Goal: Transaction & Acquisition: Purchase product/service

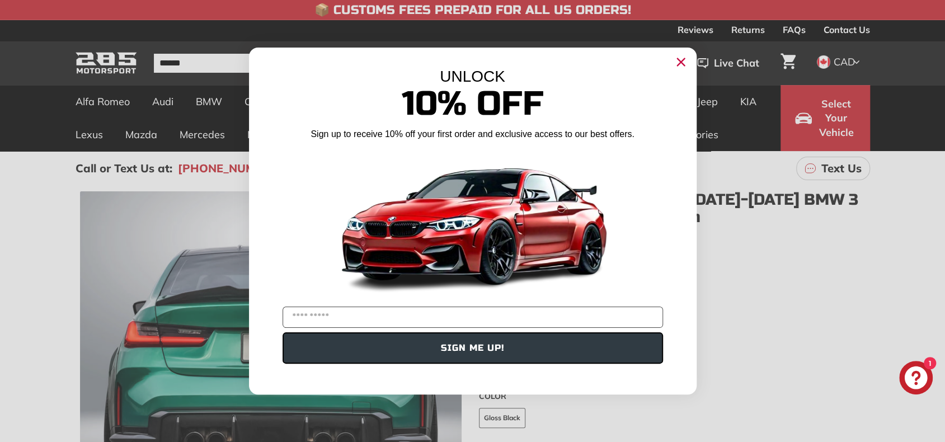
click at [675, 61] on circle "Close dialog" at bounding box center [680, 62] width 17 height 17
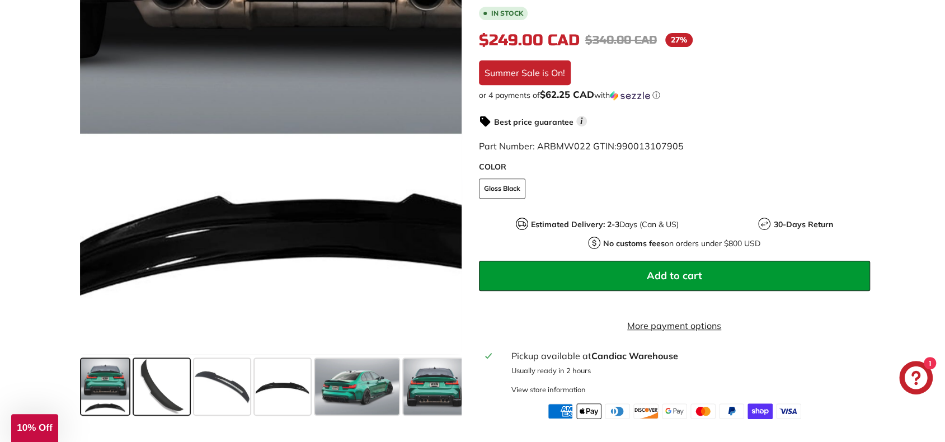
scroll to position [280, 0]
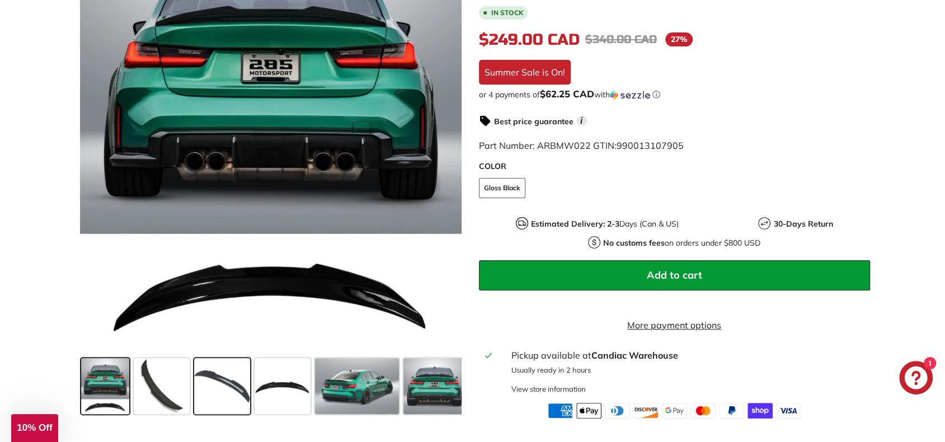
click at [223, 388] on span at bounding box center [222, 386] width 56 height 56
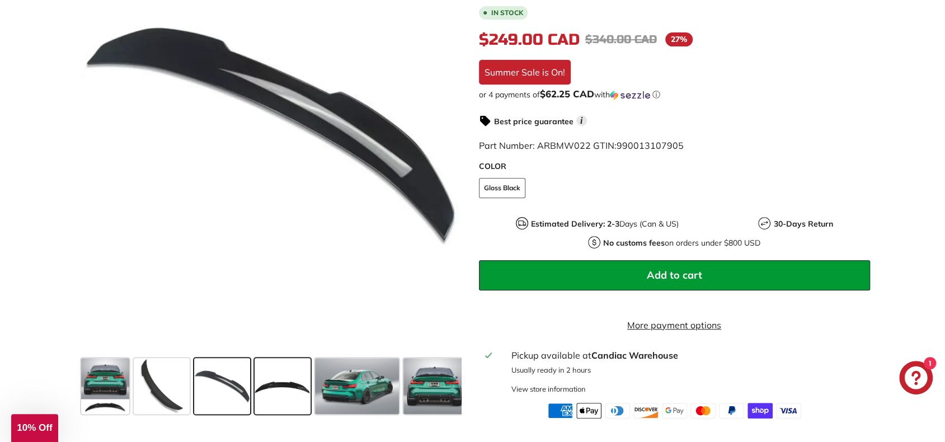
click at [275, 383] on span at bounding box center [283, 386] width 56 height 56
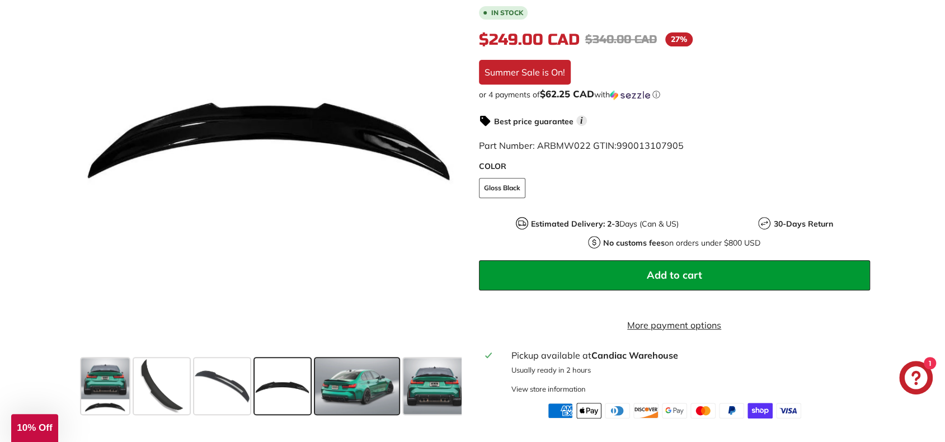
click at [355, 382] on span at bounding box center [357, 386] width 84 height 56
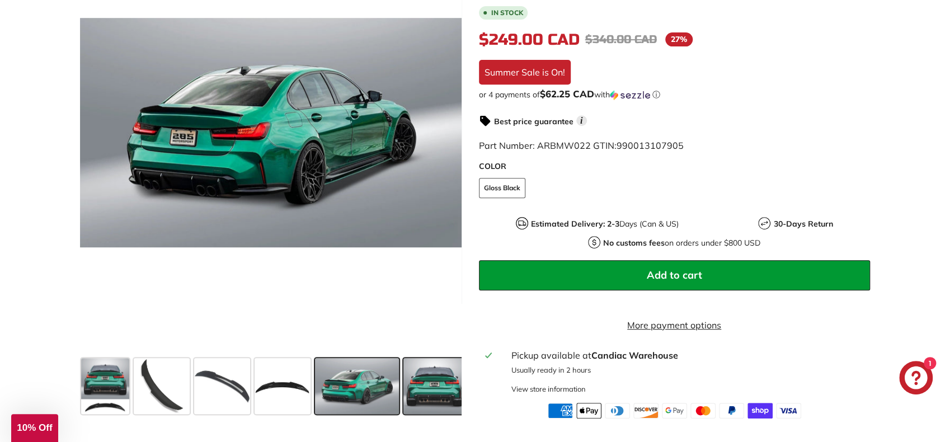
click at [427, 380] on span at bounding box center [434, 386] width 62 height 56
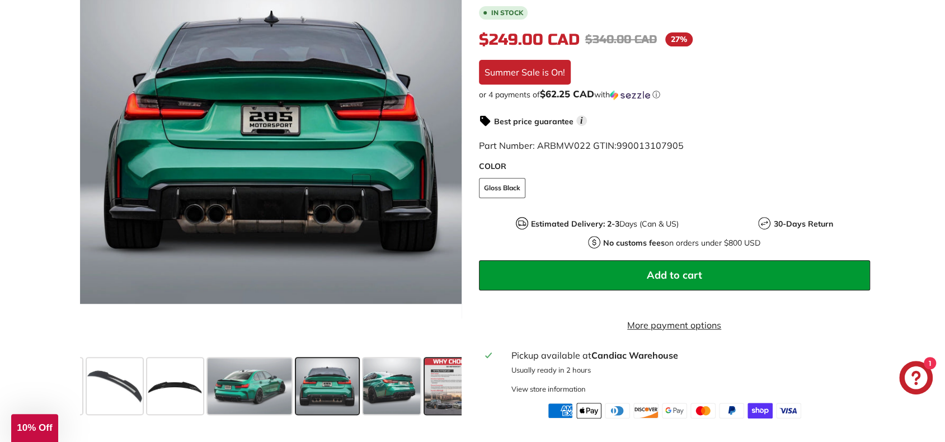
scroll to position [0, 129]
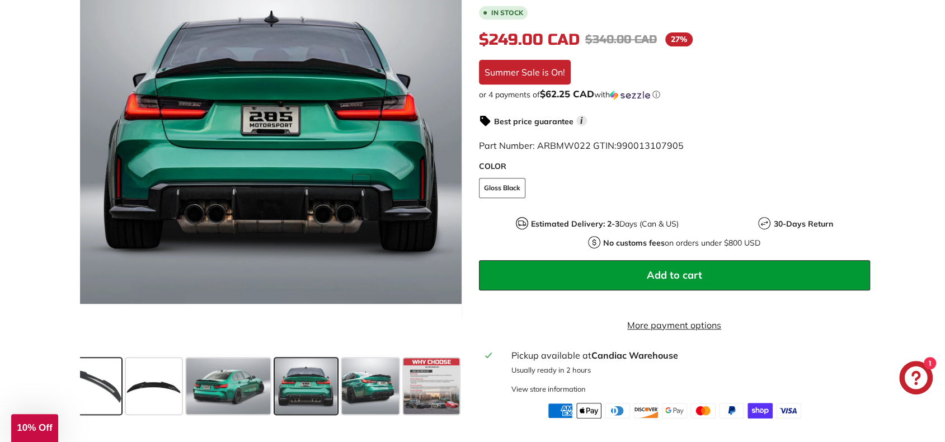
click at [100, 388] on span at bounding box center [93, 386] width 56 height 56
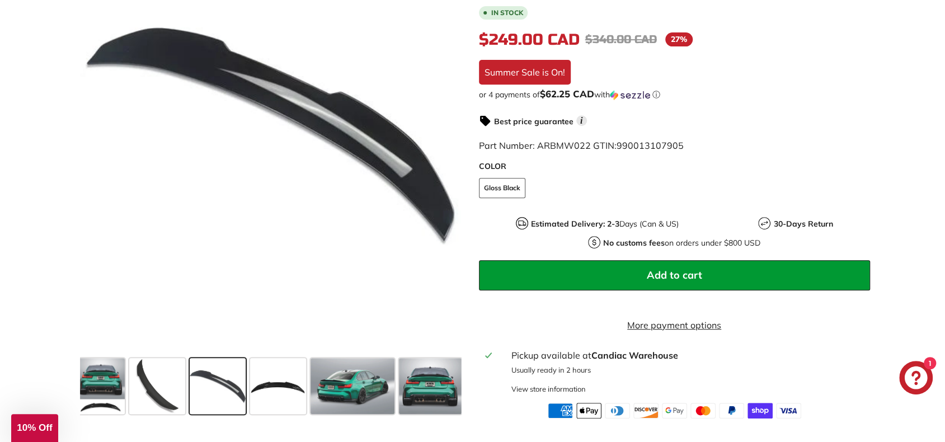
scroll to position [0, 0]
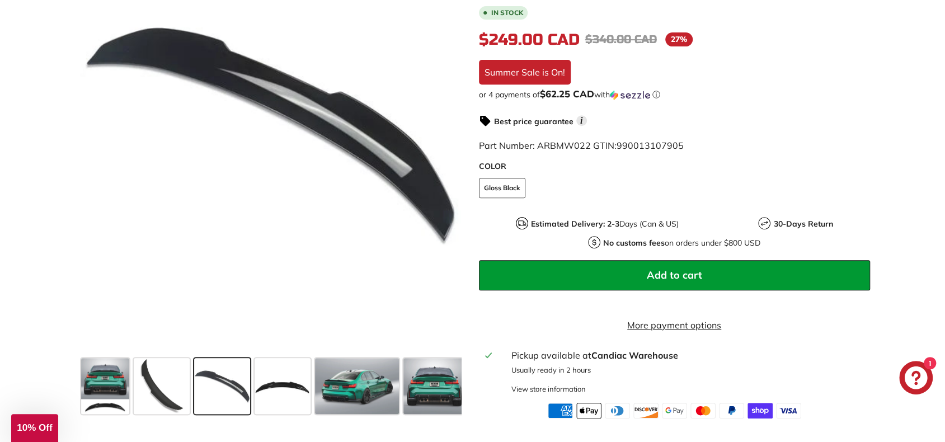
click at [879, 102] on div ".cls-1{fill:none;stroke:#000;stroke-miterlimit:10;stroke-width:2px} .cls-1{fill…" at bounding box center [472, 165] width 839 height 507
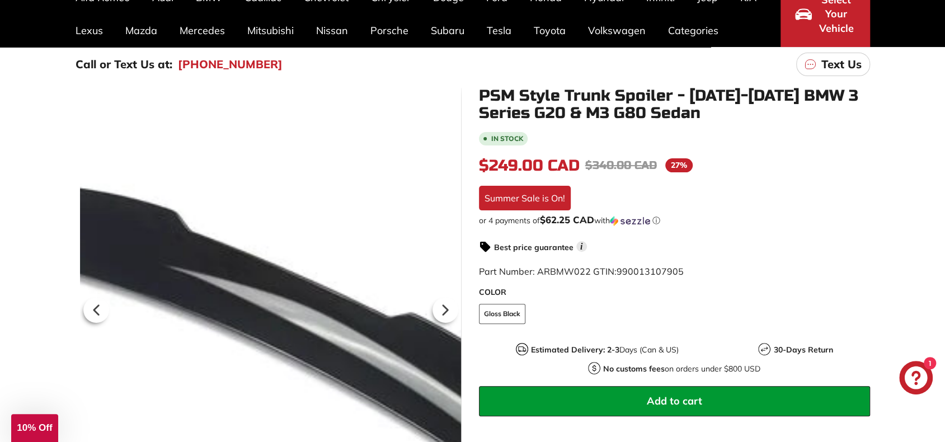
scroll to position [112, 0]
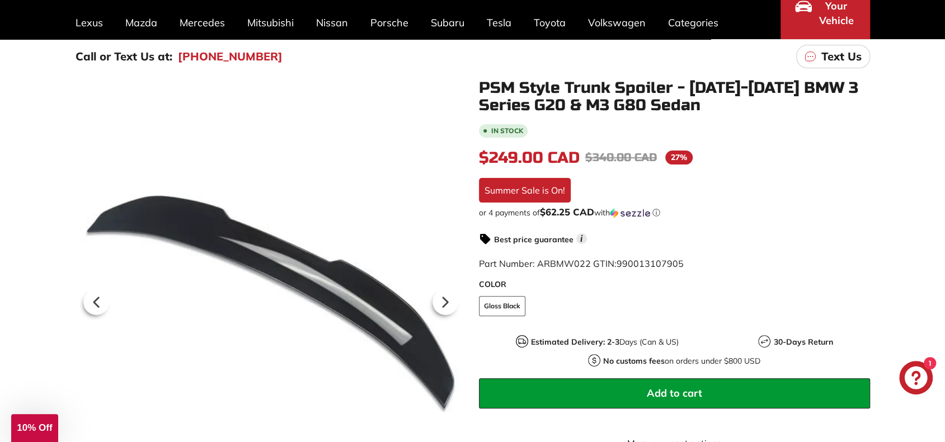
drag, startPoint x: 478, startPoint y: 86, endPoint x: 677, endPoint y: 91, distance: 199.2
click at [612, 95] on div "PSM Style Trunk Spoiler - 2020-2025 BMW 3 Series G20 & M3 G80 Sedan In stock $2…" at bounding box center [668, 307] width 403 height 457
drag, startPoint x: 671, startPoint y: 85, endPoint x: 575, endPoint y: 84, distance: 96.8
click at [619, 83] on h1 "PSM Style Trunk Spoiler - [DATE]-[DATE] BMW 3 Series G20 & M3 G80 Sedan" at bounding box center [674, 96] width 391 height 35
click at [505, 82] on h1 "PSM Style Trunk Spoiler - [DATE]-[DATE] BMW 3 Series G20 & M3 G80 Sedan" at bounding box center [674, 96] width 391 height 35
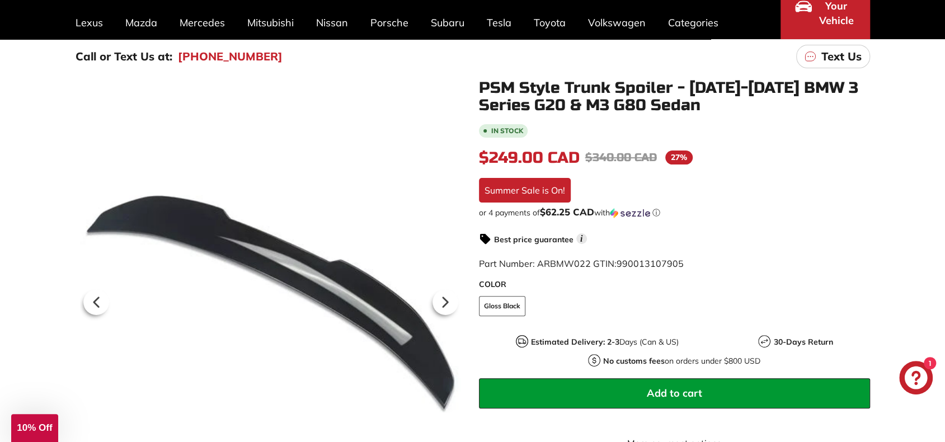
click at [505, 82] on h1 "PSM Style Trunk Spoiler - [DATE]-[DATE] BMW 3 Series G20 & M3 G80 Sedan" at bounding box center [674, 96] width 391 height 35
click at [691, 390] on span "Add to cart" at bounding box center [674, 393] width 55 height 13
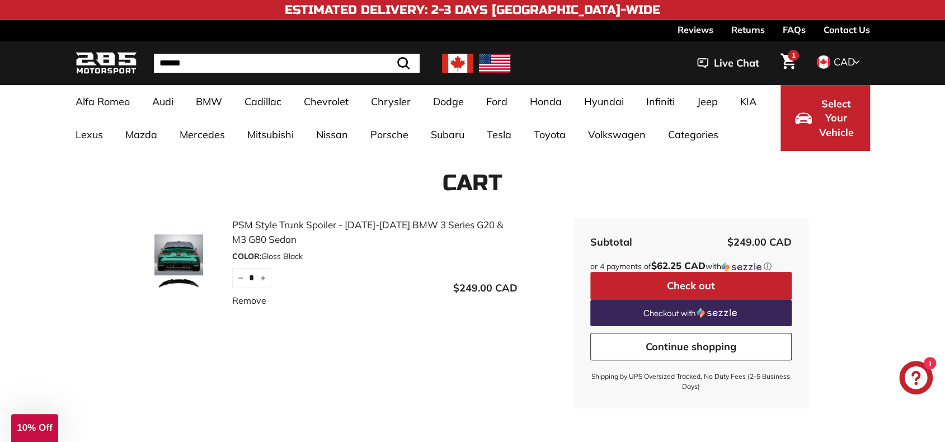
click at [632, 285] on button "Check out" at bounding box center [690, 286] width 201 height 28
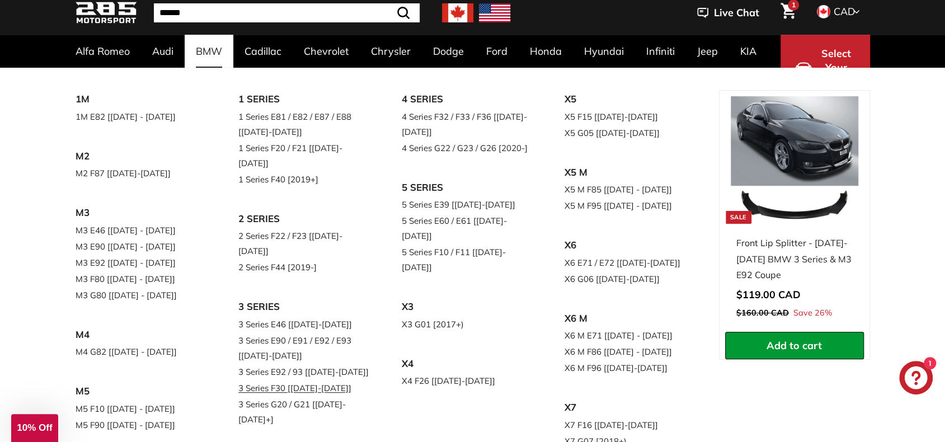
scroll to position [56, 0]
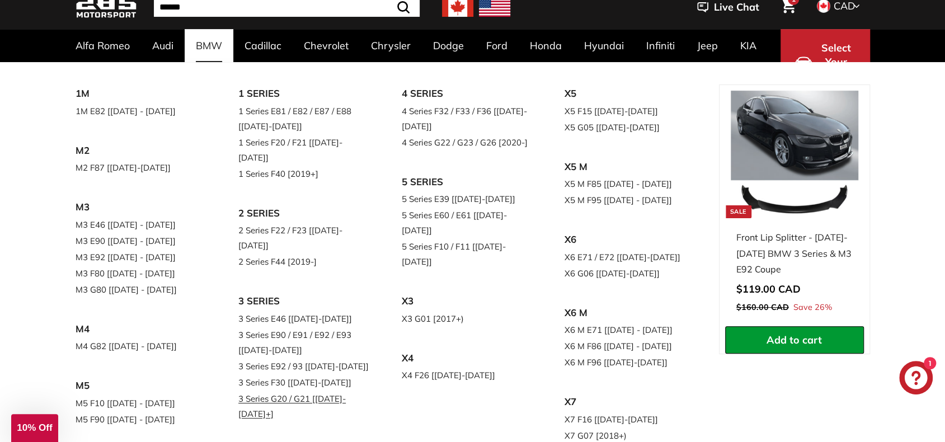
click at [327, 391] on link "3 Series G20 / G21 [[DATE]-[DATE]+]" at bounding box center [304, 406] width 132 height 31
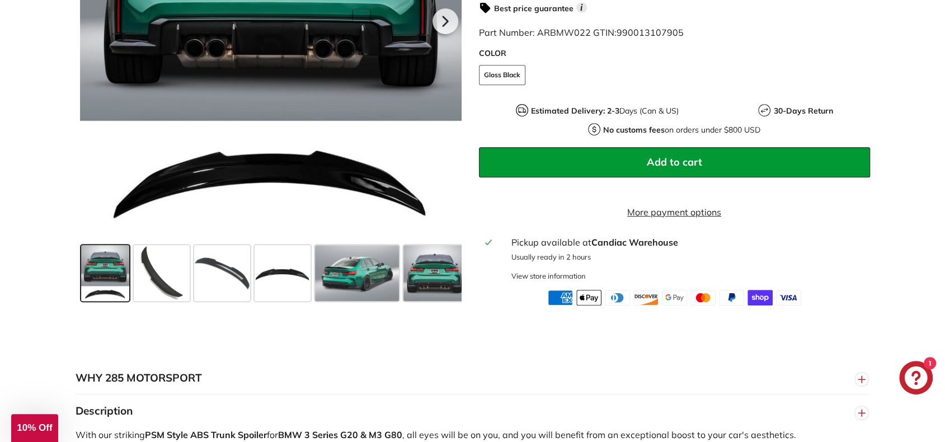
scroll to position [615, 0]
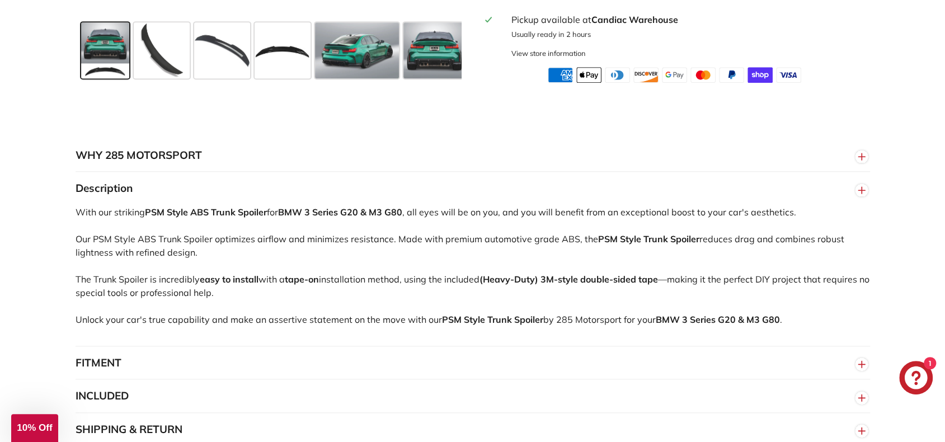
click at [50, 218] on div "WHY 285 MOTORSPORT «We bring more to the table than our competitors and we’re c…" at bounding box center [472, 292] width 945 height 375
drag, startPoint x: 479, startPoint y: 236, endPoint x: 536, endPoint y: 245, distance: 57.3
click at [528, 245] on div "With our striking PSM Style ABS Trunk Spoiler for BMW 3 Series G20 & M3 G80 , a…" at bounding box center [473, 275] width 794 height 140
click at [570, 238] on div "With our striking PSM Style ABS Trunk Spoiler for BMW 3 Series G20 & M3 G80 , a…" at bounding box center [473, 275] width 794 height 140
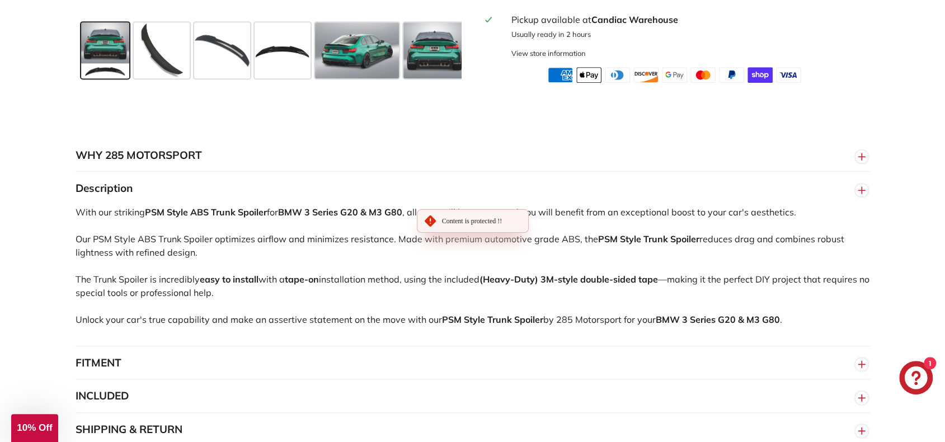
click at [570, 238] on div "With our striking PSM Style ABS Trunk Spoiler for BMW 3 Series G20 & M3 G80 , a…" at bounding box center [473, 275] width 794 height 140
click at [507, 243] on div "With our striking PSM Style ABS Trunk Spoiler for BMW 3 Series G20 & M3 G80 , a…" at bounding box center [473, 275] width 794 height 140
click at [500, 275] on strong "(Heavy-Duty) 3M-style double-sided tape" at bounding box center [568, 279] width 178 height 11
click at [582, 172] on button "Description" at bounding box center [473, 189] width 794 height 34
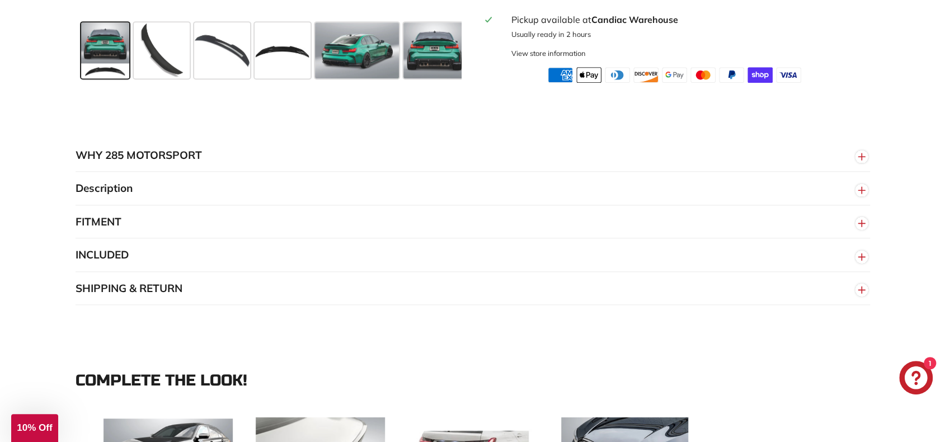
click at [128, 190] on button "Description" at bounding box center [473, 189] width 794 height 34
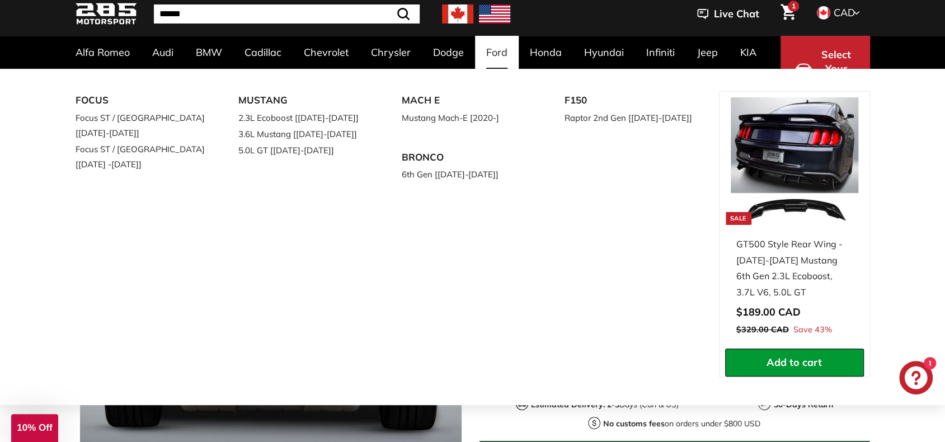
scroll to position [0, 0]
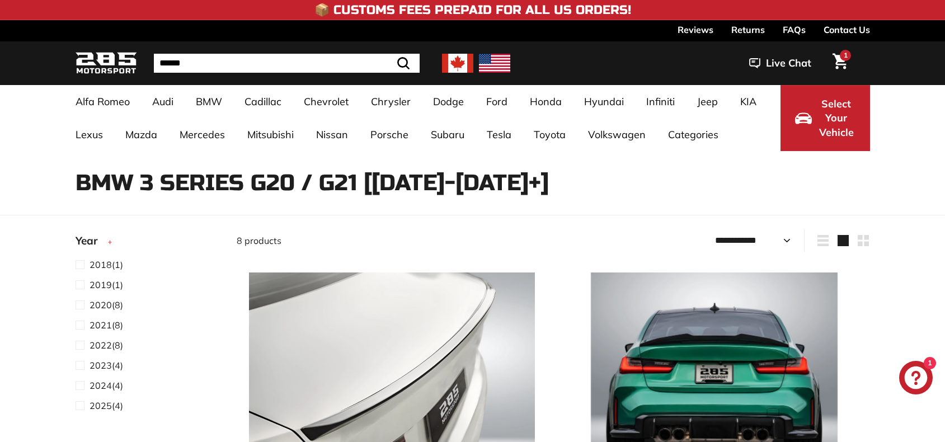
select select "**********"
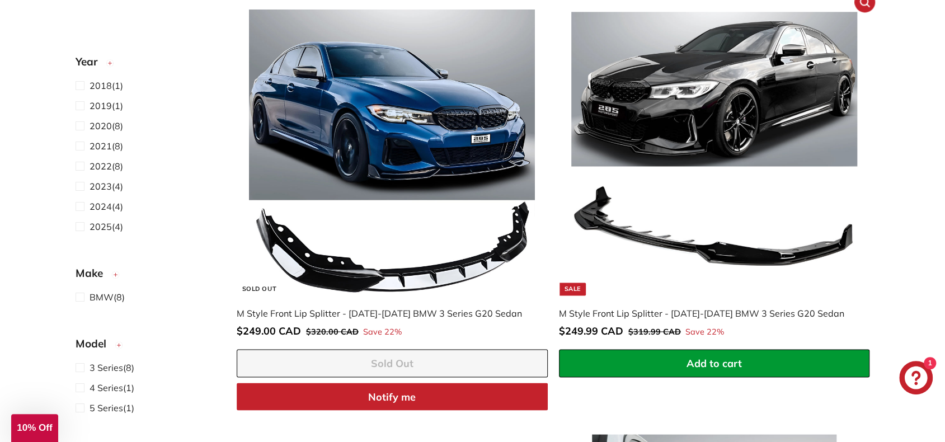
scroll to position [1007, 0]
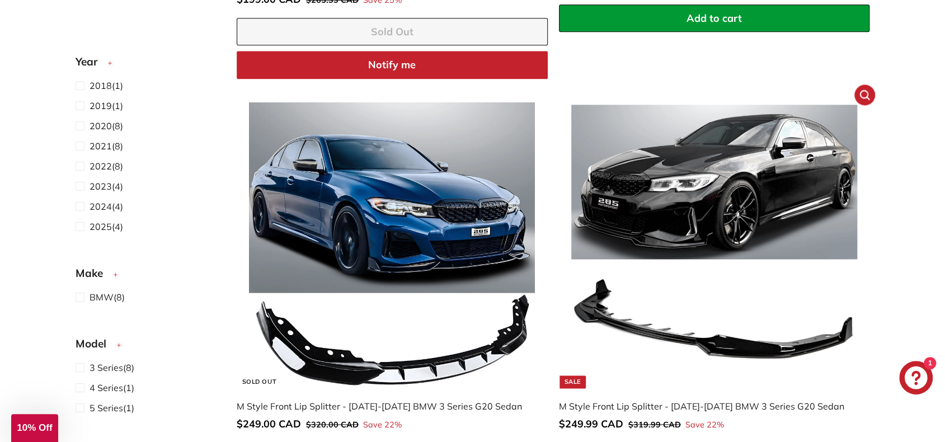
click at [630, 332] on img at bounding box center [714, 245] width 286 height 286
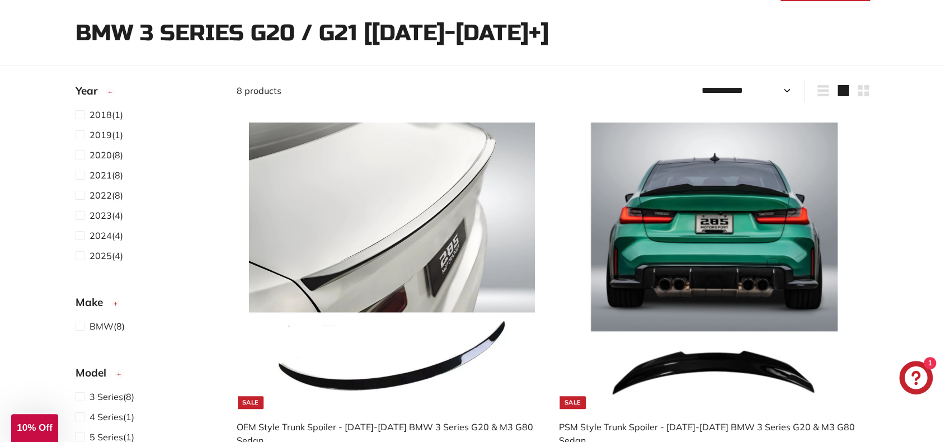
scroll to position [0, 0]
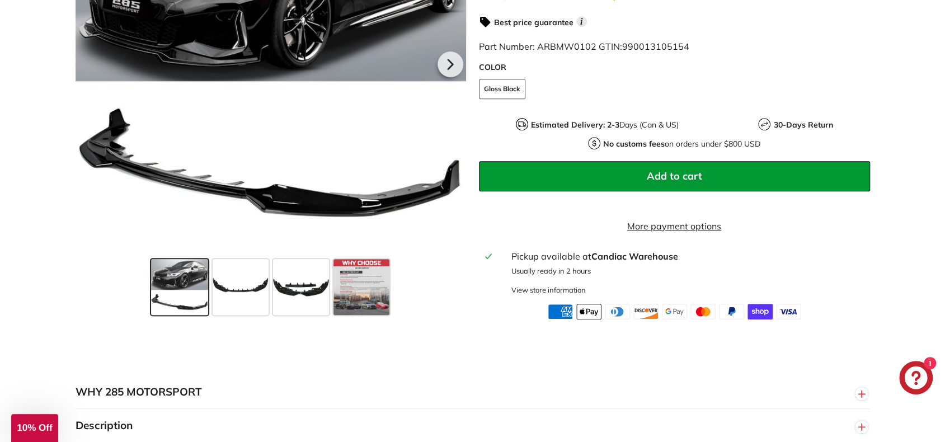
scroll to position [336, 0]
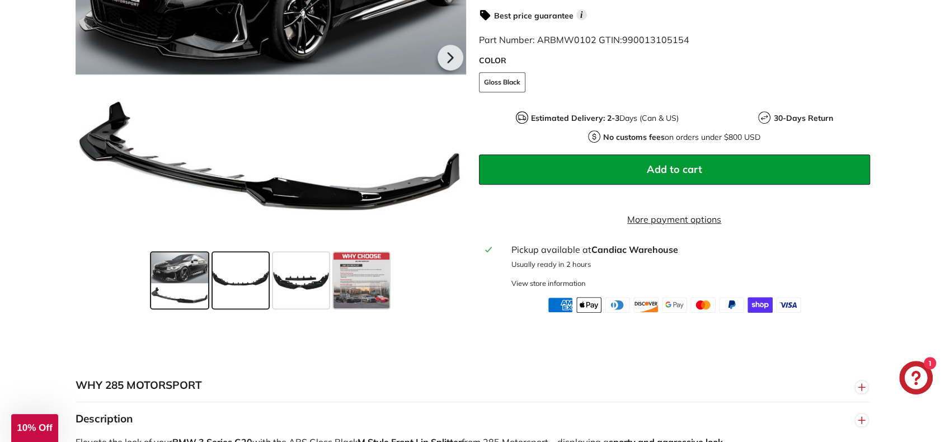
click at [258, 294] on span at bounding box center [241, 280] width 56 height 56
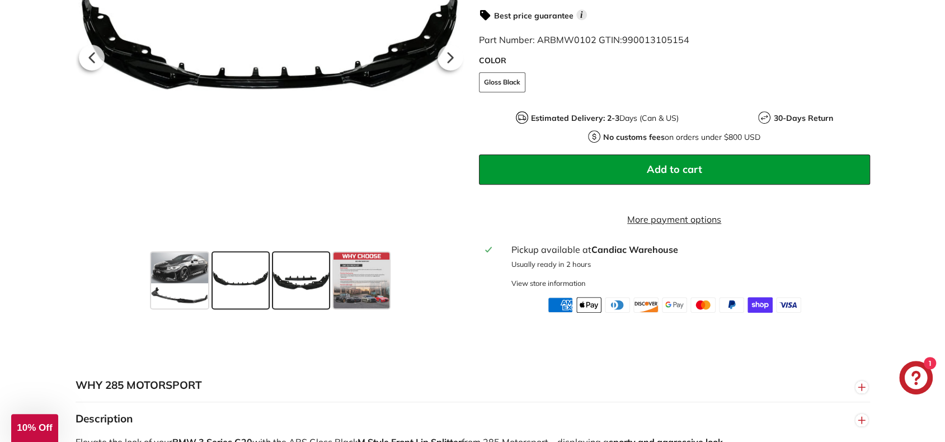
click at [292, 294] on span at bounding box center [301, 280] width 56 height 56
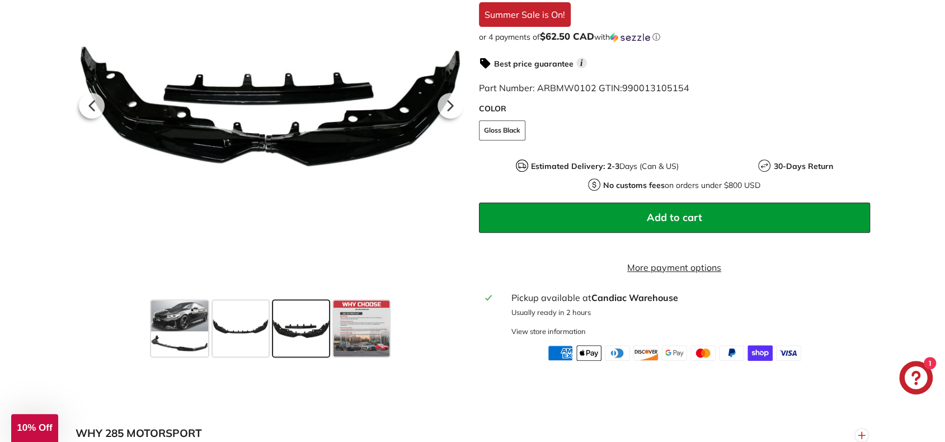
scroll to position [280, 0]
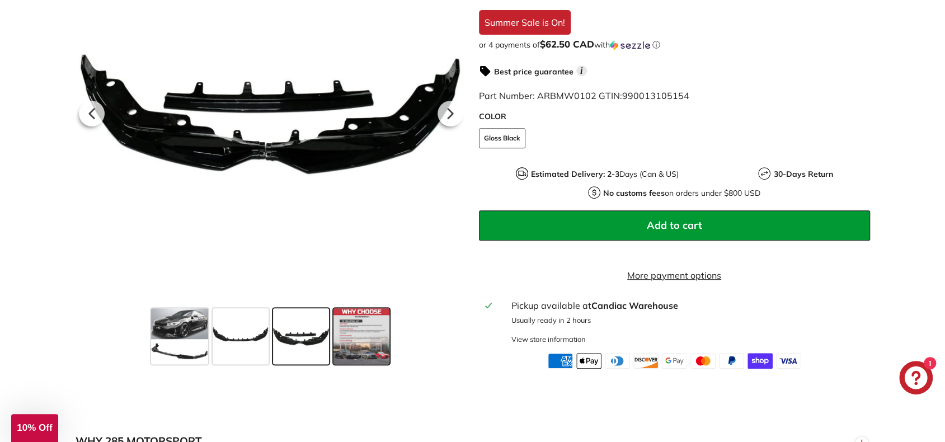
click at [361, 340] on span at bounding box center [361, 336] width 56 height 56
